Goal: Task Accomplishment & Management: Complete application form

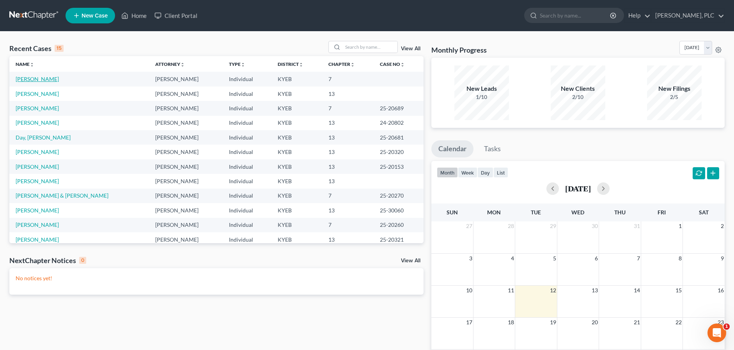
click at [25, 81] on link "[PERSON_NAME]" at bounding box center [37, 79] width 43 height 7
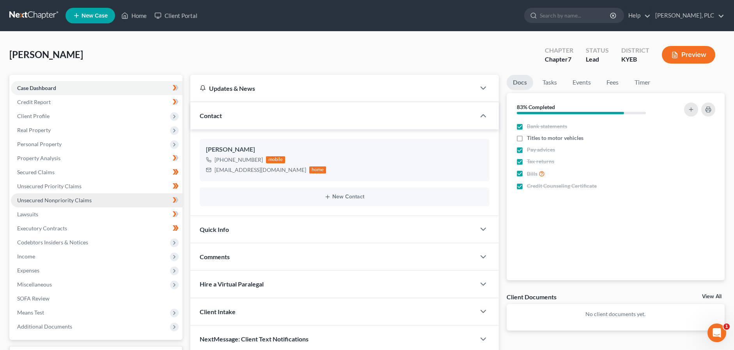
click at [62, 202] on span "Unsecured Nonpriority Claims" at bounding box center [54, 200] width 75 height 7
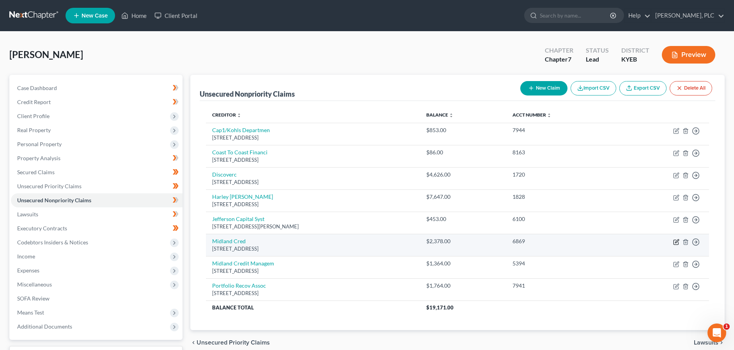
click at [676, 242] on icon "button" at bounding box center [676, 242] width 6 height 6
select select "23"
select select "8"
select select "0"
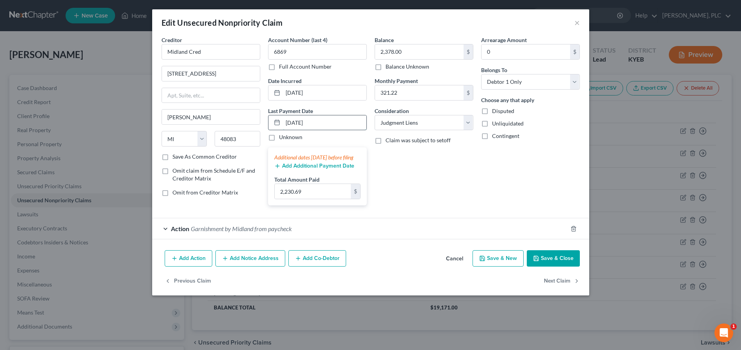
drag, startPoint x: 330, startPoint y: 124, endPoint x: 284, endPoint y: 124, distance: 45.2
click at [284, 124] on input "[DATE]" at bounding box center [324, 122] width 83 height 15
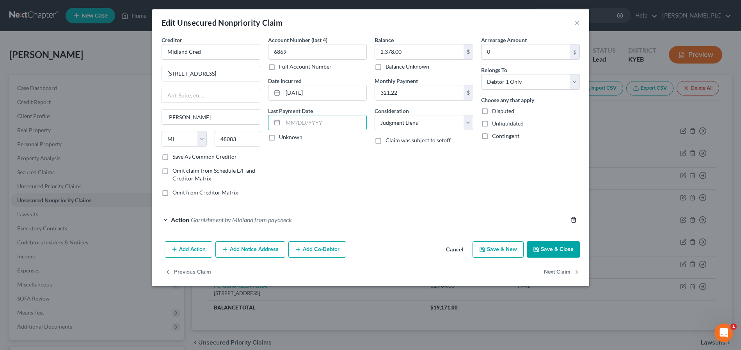
click at [572, 222] on icon "button" at bounding box center [573, 219] width 4 height 5
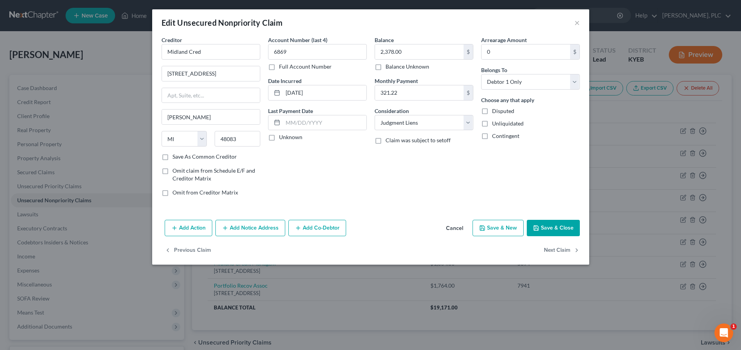
click at [559, 227] on button "Save & Close" at bounding box center [553, 228] width 53 height 16
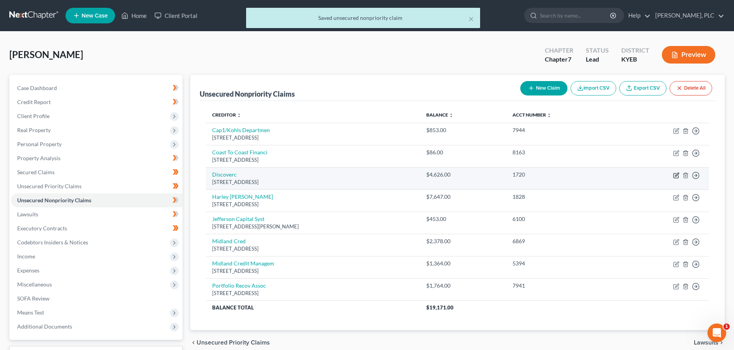
click at [678, 176] on icon "button" at bounding box center [676, 176] width 5 height 5
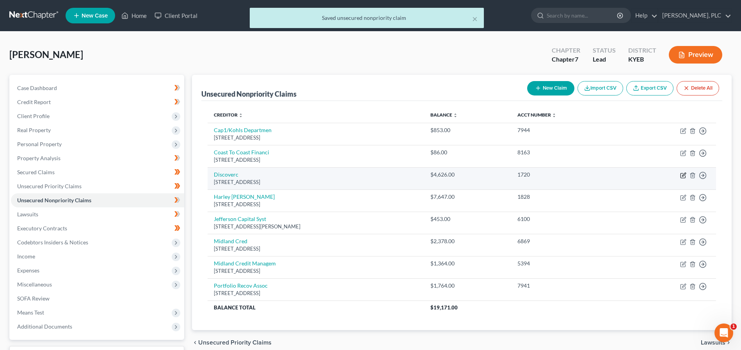
select select "46"
select select "2"
select select "0"
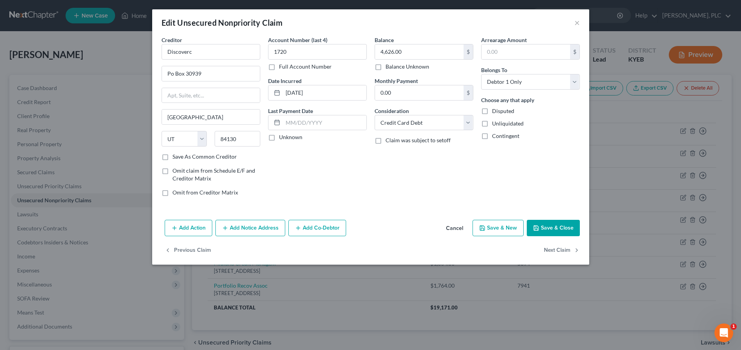
click at [192, 226] on button "Add Action" at bounding box center [189, 228] width 48 height 16
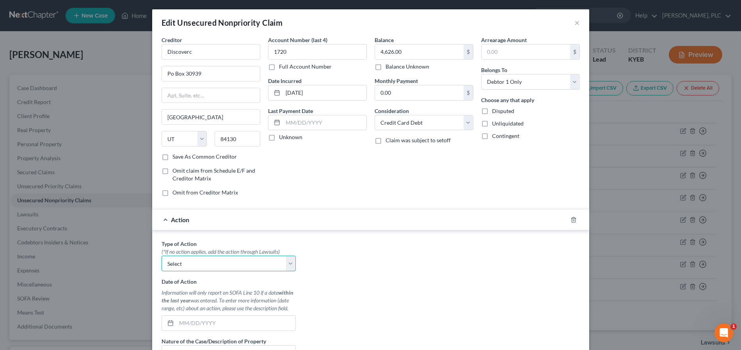
select select "1"
click option "Garnishment" at bounding box center [0, 0] width 0 height 0
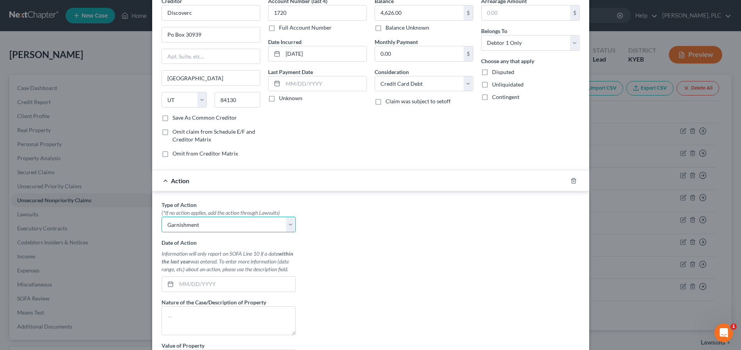
scroll to position [40, 0]
click at [268, 285] on input "text" at bounding box center [235, 283] width 119 height 15
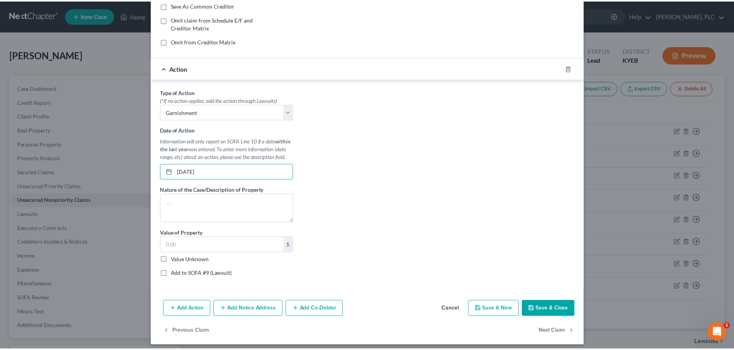
scroll to position [157, 0]
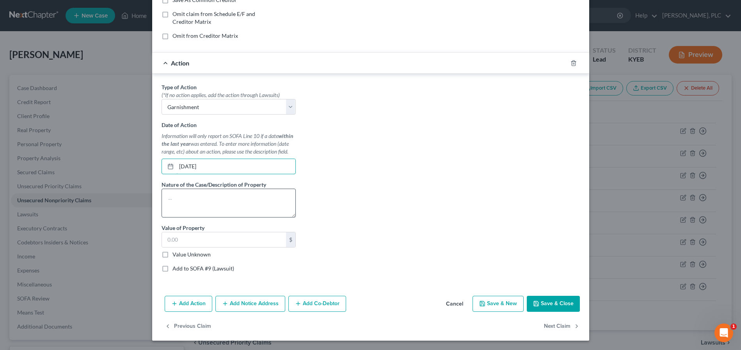
type input "[DATE]"
click at [208, 206] on textarea at bounding box center [228, 203] width 134 height 29
type textarea "Garnishment of paycheck"
click at [172, 267] on label "Add to SOFA #9 (Lawsuit)" at bounding box center [203, 269] width 62 height 8
click at [176, 267] on input "Add to SOFA #9 (Lawsuit)" at bounding box center [178, 267] width 5 height 5
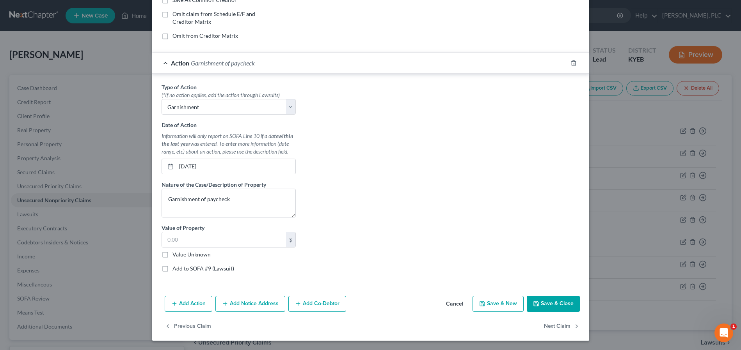
checkbox input "true"
select select "0"
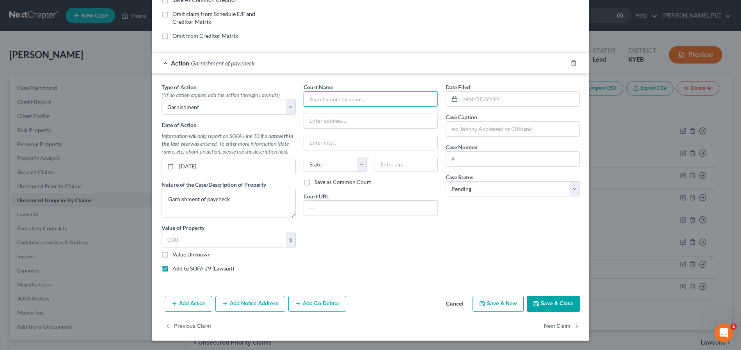
click at [371, 105] on input "text" at bounding box center [370, 99] width 134 height 16
click at [361, 117] on div "[PERSON_NAME] Circuit Court" at bounding box center [350, 113] width 81 height 8
type input "[PERSON_NAME] Circuit Court"
type input "[STREET_ADDRESS][PERSON_NAME]"
type input "[GEOGRAPHIC_DATA]"
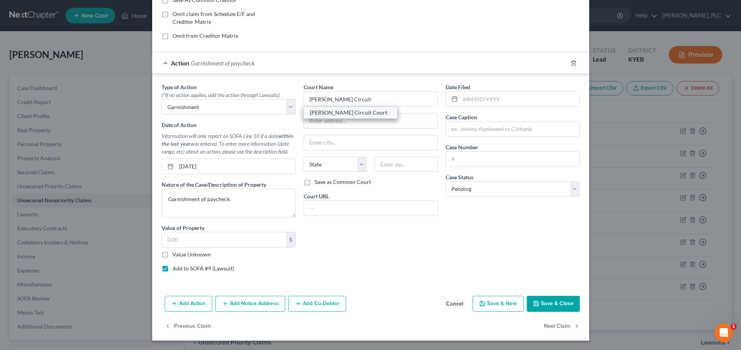
select select "18"
type input "41005"
click at [472, 98] on input "text" at bounding box center [519, 99] width 119 height 15
type input "[DATE]"
click at [509, 133] on input "text" at bounding box center [512, 129] width 133 height 15
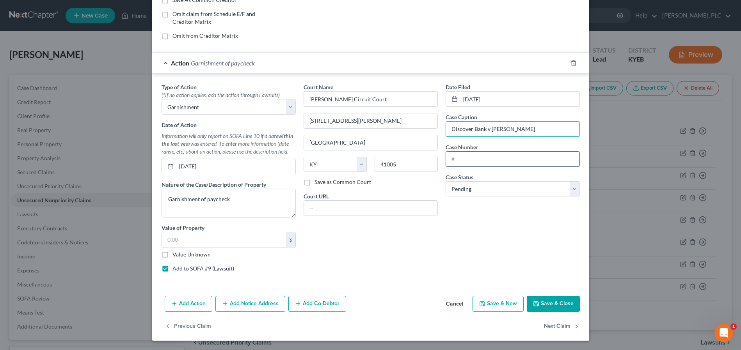
type input "Discover Bank v [PERSON_NAME]"
click at [513, 163] on input "text" at bounding box center [512, 159] width 133 height 15
type input "25-CI-01624"
click at [338, 256] on div "Court Name * [PERSON_NAME][GEOGRAPHIC_DATA] [GEOGRAPHIC_DATA][PERSON_NAME] [GEO…" at bounding box center [371, 180] width 142 height 195
click at [548, 303] on button "Save & Close" at bounding box center [553, 304] width 53 height 16
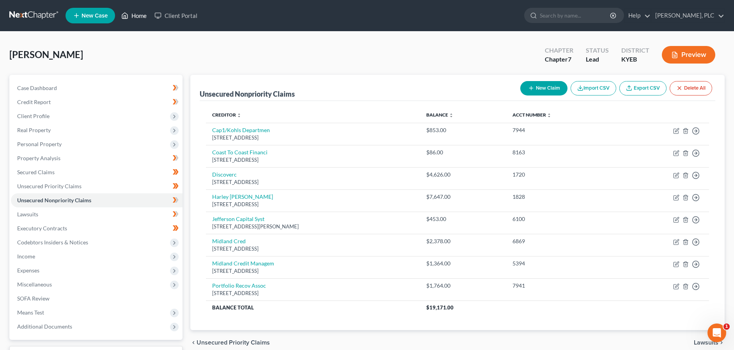
click at [144, 15] on link "Home" at bounding box center [133, 16] width 33 height 14
